Goal: Task Accomplishment & Management: Use online tool/utility

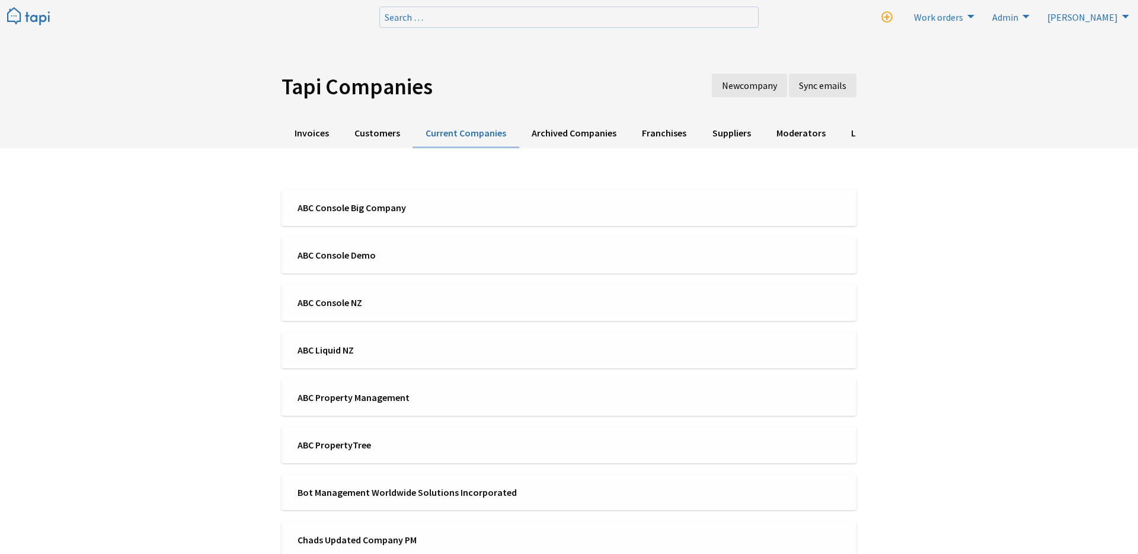
scroll to position [187, 0]
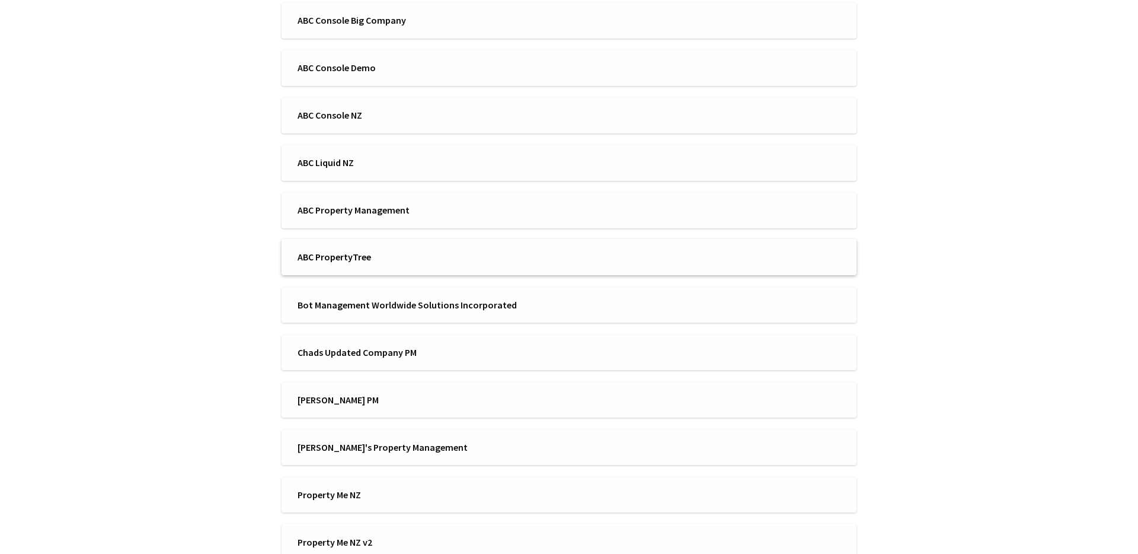
click at [371, 269] on li "ABC PropertyTree" at bounding box center [569, 257] width 575 height 36
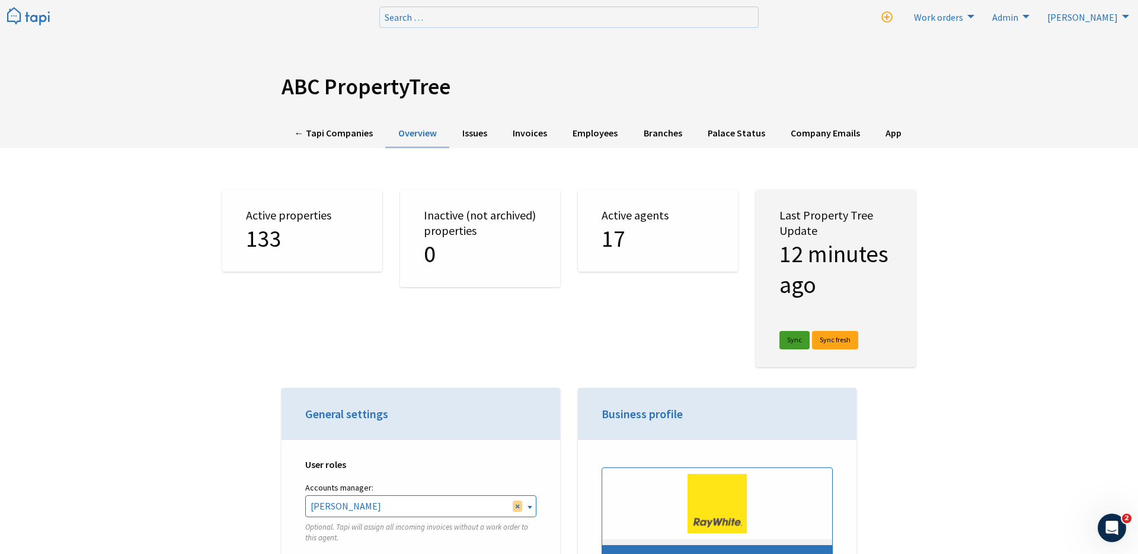
click at [802, 336] on link "Sync" at bounding box center [795, 340] width 30 height 18
click at [835, 338] on link "Sync fresh" at bounding box center [835, 340] width 46 height 18
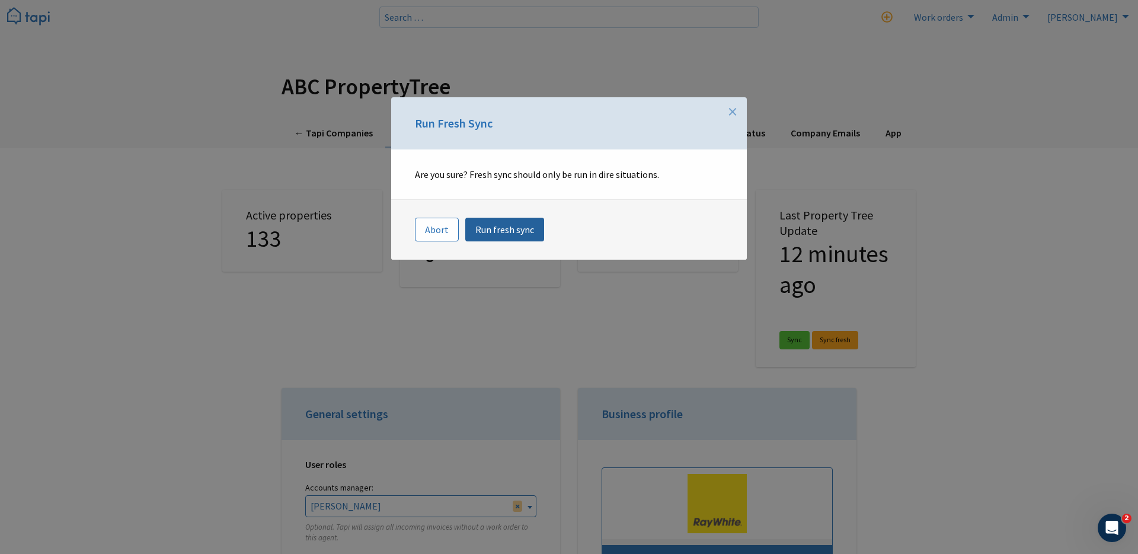
click at [510, 232] on link "Run fresh sync" at bounding box center [504, 230] width 79 height 24
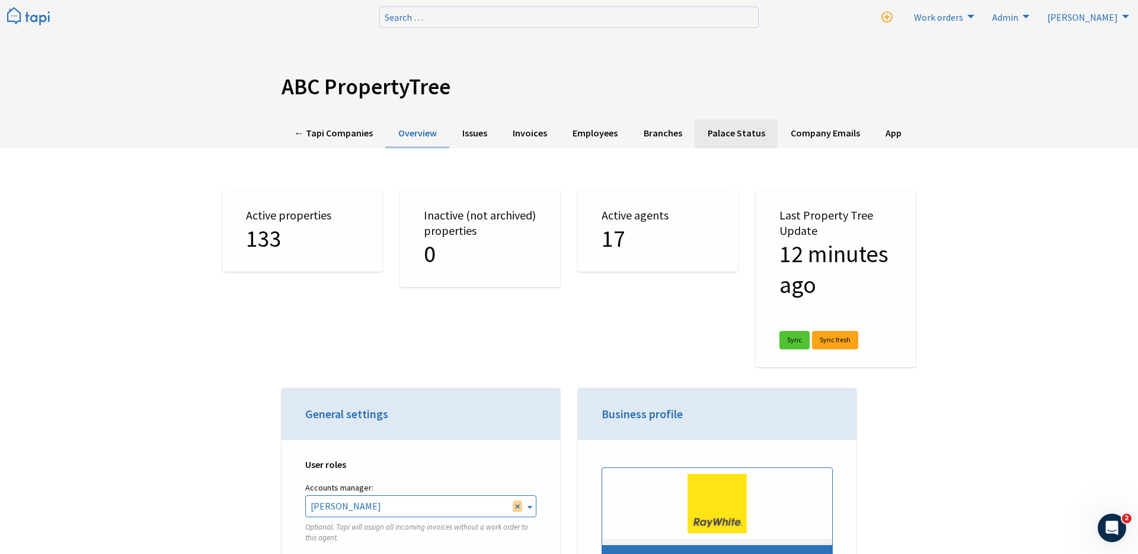
click at [708, 138] on link "Palace Status" at bounding box center [736, 133] width 83 height 29
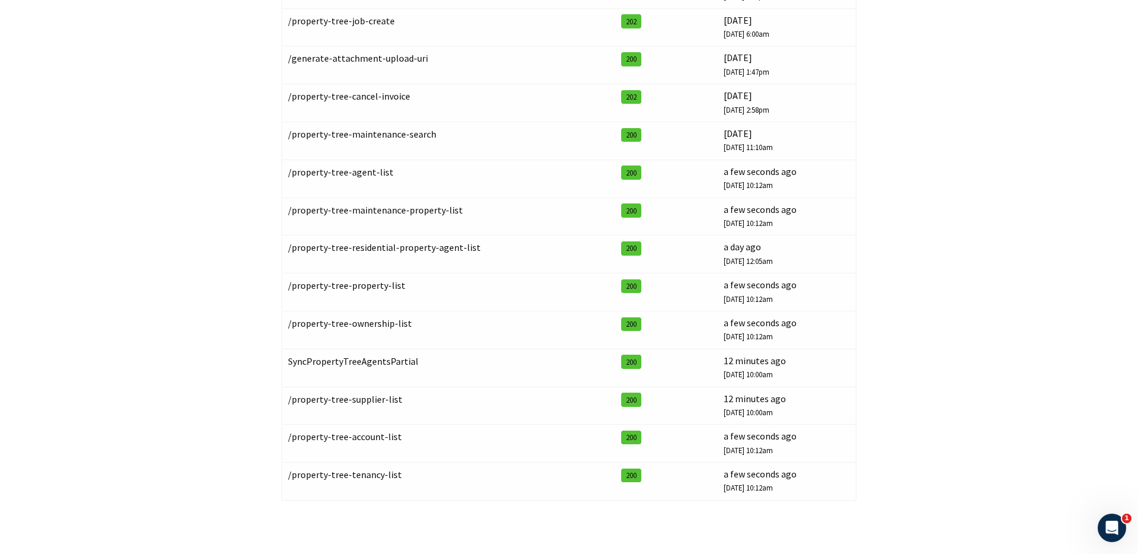
scroll to position [437, 0]
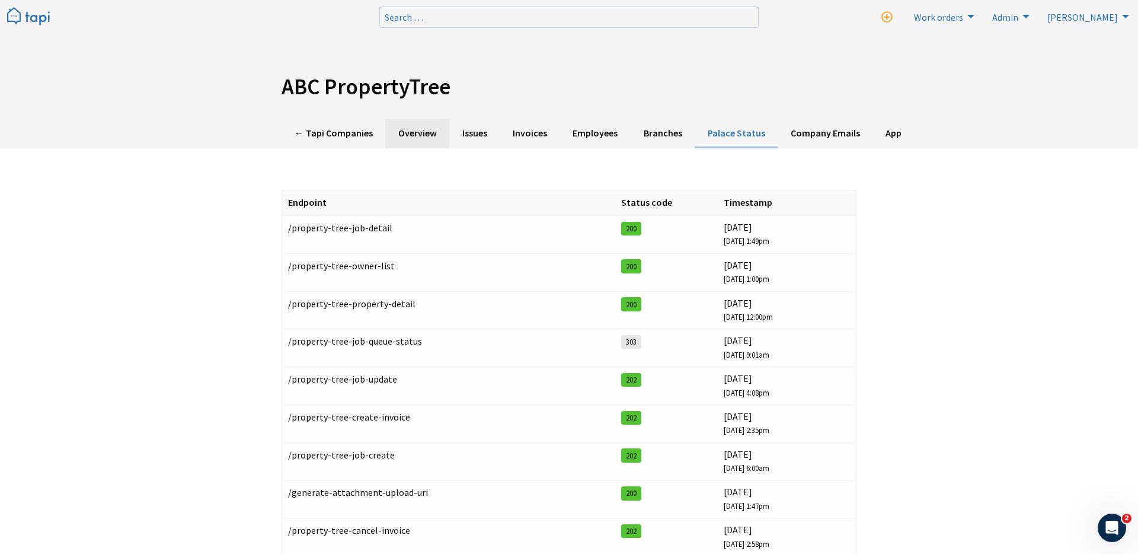
click at [420, 135] on link "Overview" at bounding box center [417, 133] width 64 height 29
